Goal: Find specific page/section: Find specific page/section

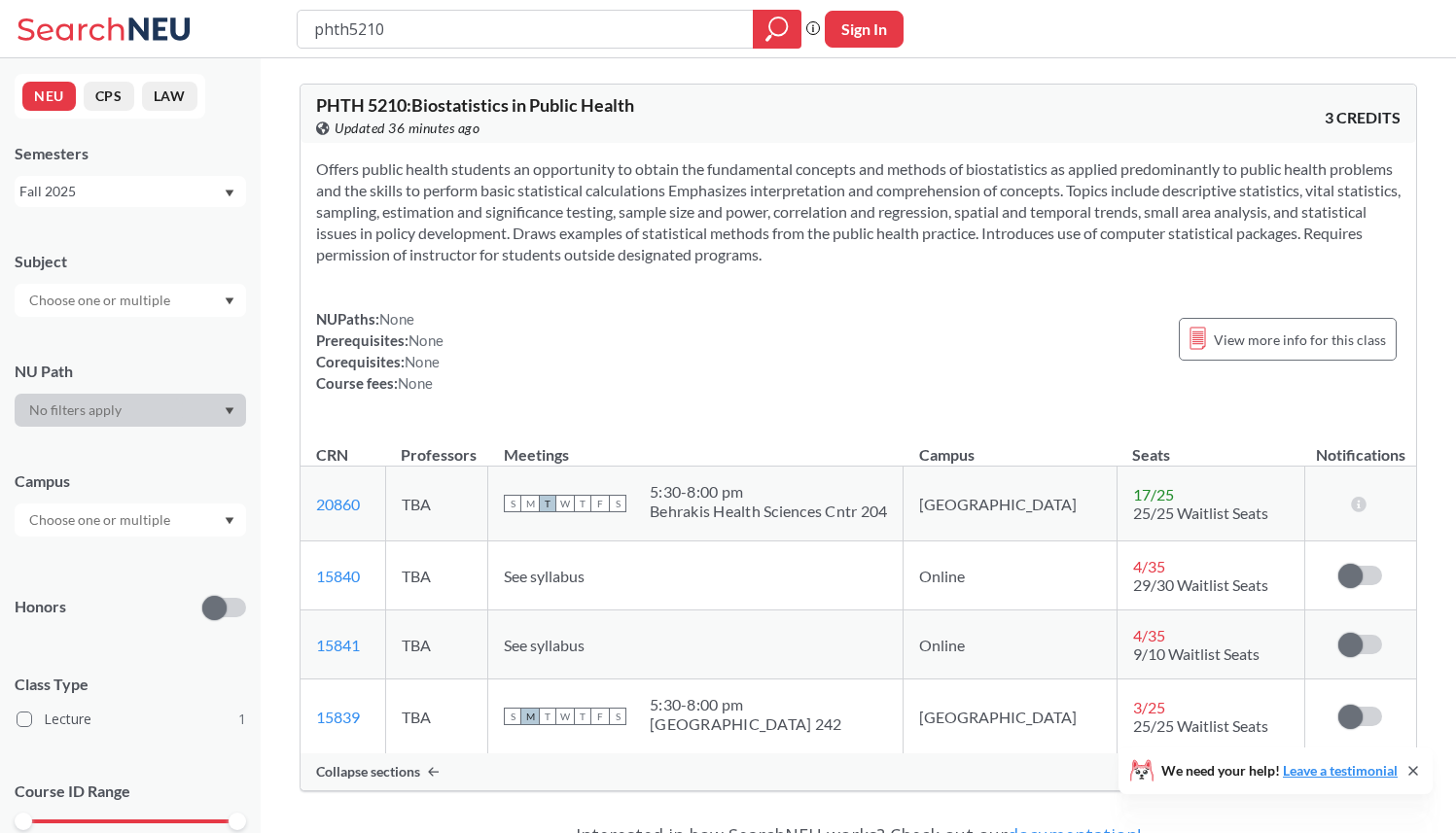
scroll to position [72, 0]
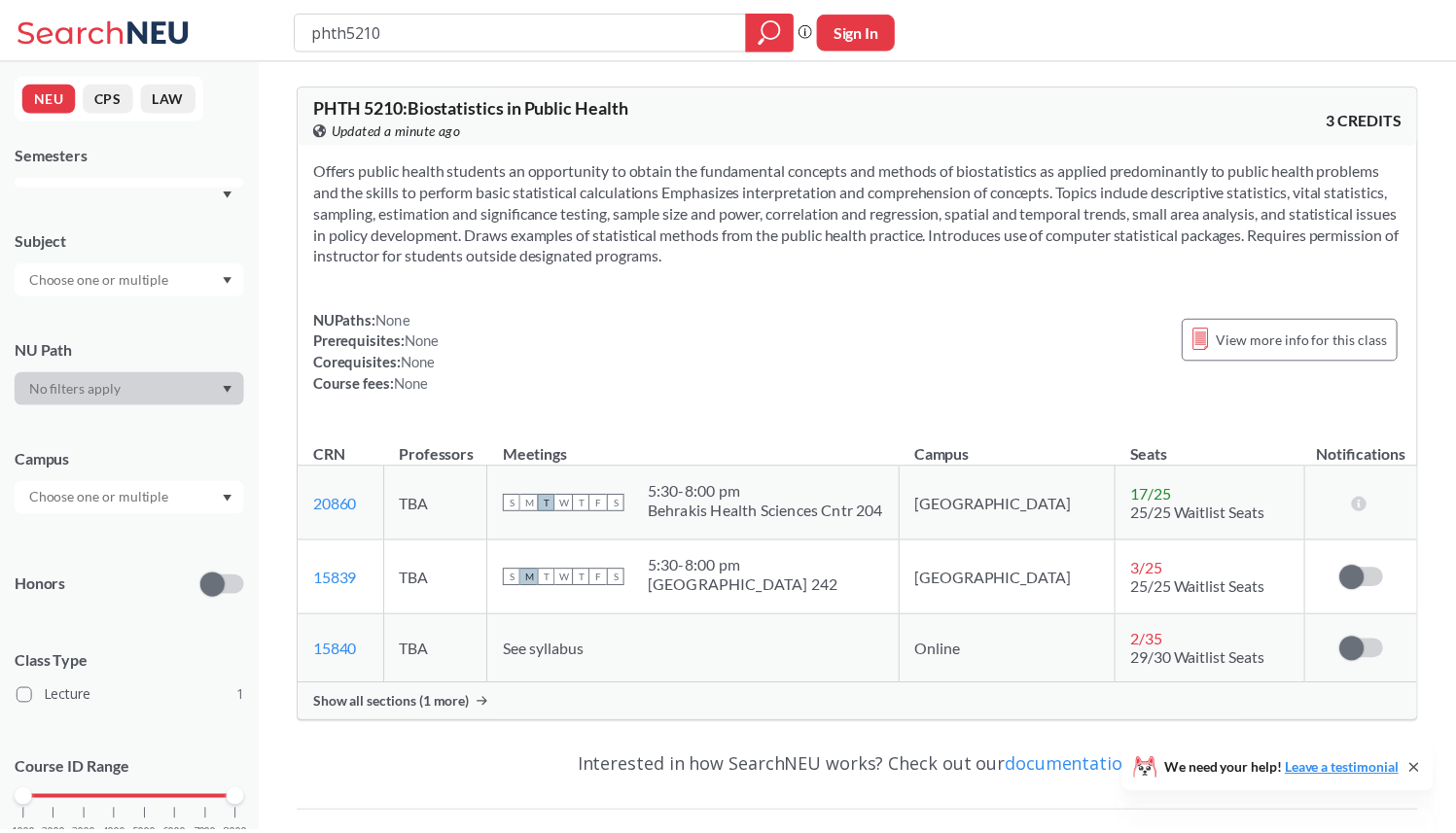
scroll to position [72, 0]
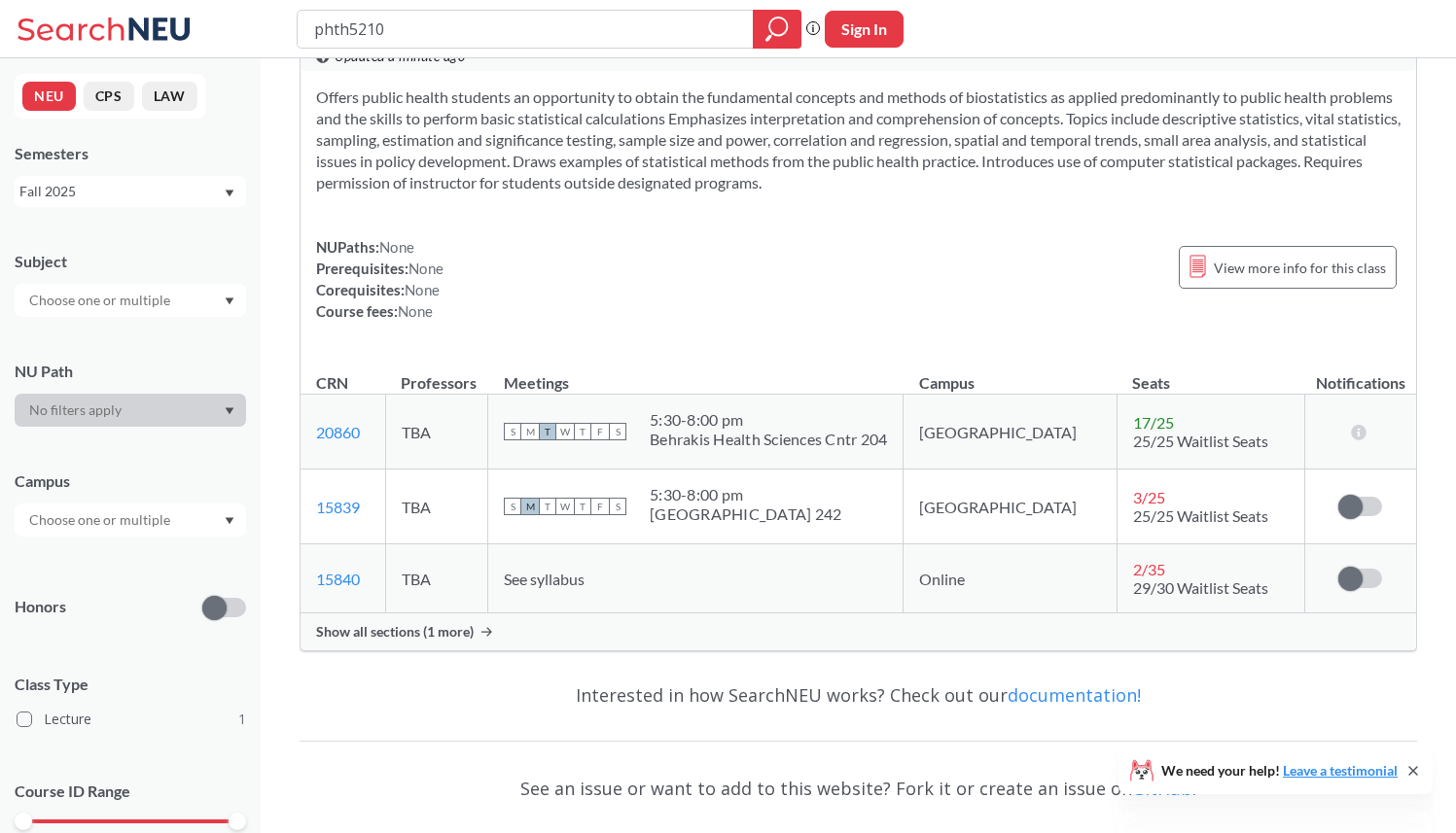
click at [445, 629] on span "Show all sections (1 more)" at bounding box center [394, 632] width 157 height 18
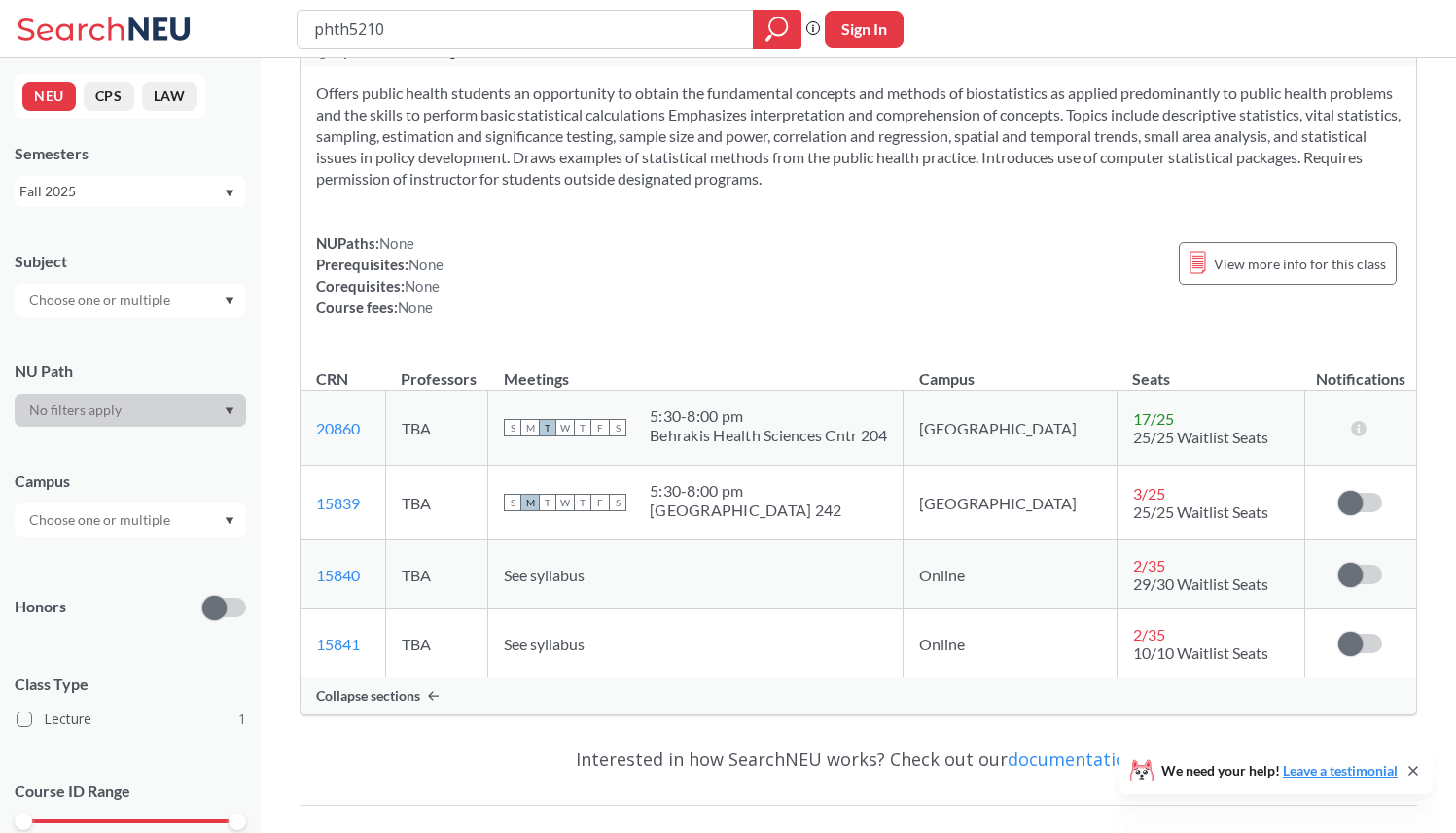
scroll to position [0, 0]
